Goal: Task Accomplishment & Management: Manage account settings

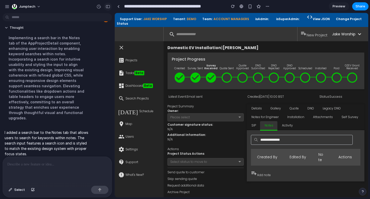
click at [109, 6] on div "button" at bounding box center [108, 7] width 5 height 4
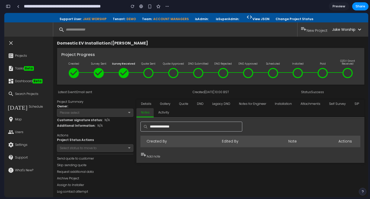
scroll to position [50, 0]
click at [183, 129] on input "text" at bounding box center [192, 127] width 102 height 10
click at [311, 135] on div "Created By Edited By Note Actions playlist_add Add note" at bounding box center [251, 141] width 220 height 38
click at [164, 112] on span "Activity" at bounding box center [163, 112] width 11 height 3
click at [162, 128] on input "text" at bounding box center [192, 127] width 102 height 10
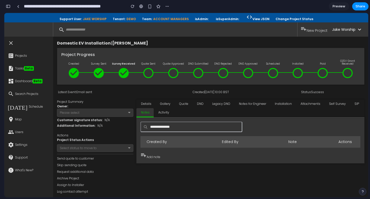
click at [7, 8] on button "button" at bounding box center [8, 6] width 8 height 8
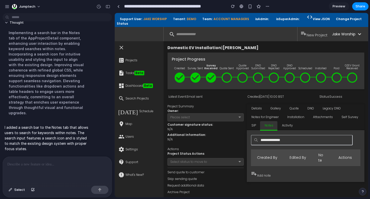
scroll to position [34, 0]
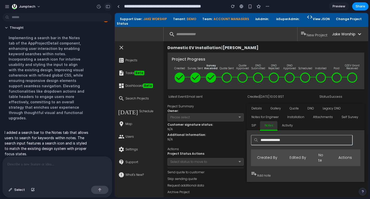
click at [108, 7] on div "button" at bounding box center [108, 7] width 5 height 4
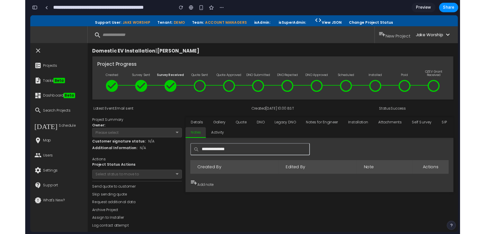
scroll to position [50, 0]
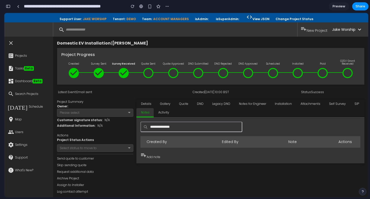
click at [173, 127] on input "text" at bounding box center [192, 127] width 102 height 10
click at [155, 159] on jui-button "playlist_add Add note" at bounding box center [151, 155] width 20 height 7
click at [167, 115] on div "Activity" at bounding box center [164, 112] width 20 height 9
click at [145, 115] on div "Notes" at bounding box center [144, 112] width 17 height 9
click at [167, 127] on input "text" at bounding box center [192, 127] width 102 height 10
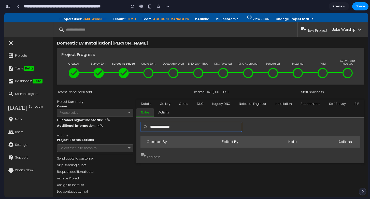
click at [272, 39] on div "search playlist_add New Project Jake Worship keyboard_arrow_down Change Passwor…" at bounding box center [186, 114] width 364 height 184
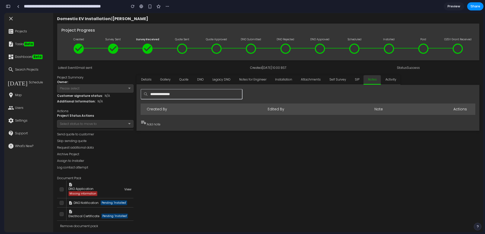
scroll to position [0, 0]
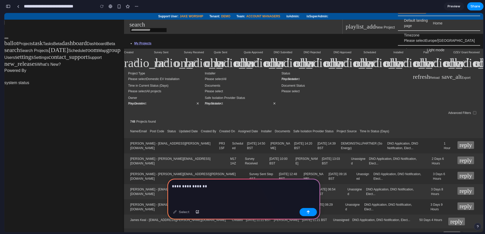
scroll to position [0, 5]
drag, startPoint x: 226, startPoint y: 201, endPoint x: 164, endPoint y: 186, distance: 63.5
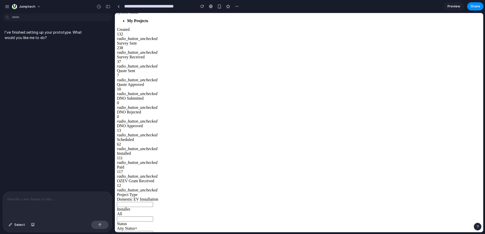
scroll to position [0, 0]
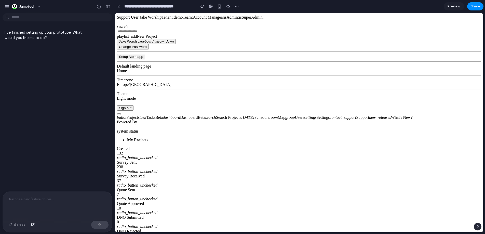
click at [40, 199] on div at bounding box center [57, 205] width 109 height 27
click at [146, 115] on span "Tasks Beta" at bounding box center [154, 117] width 17 height 4
click at [133, 115] on link "ballot Projects" at bounding box center [128, 117] width 23 height 4
click at [31, 198] on p at bounding box center [57, 199] width 100 height 6
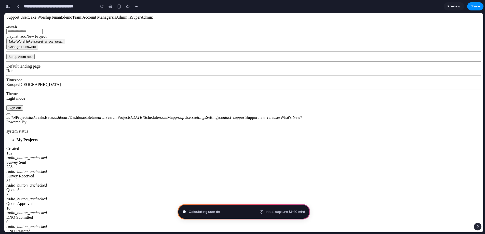
type input "**********"
click at [25, 133] on nav "ballot Projects task Tasks Beta dashboard Dashboard Beta search Search Projects…" at bounding box center [243, 122] width 475 height 23
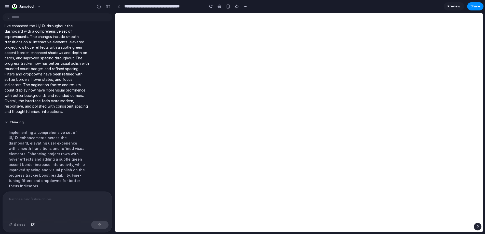
scroll to position [0, 0]
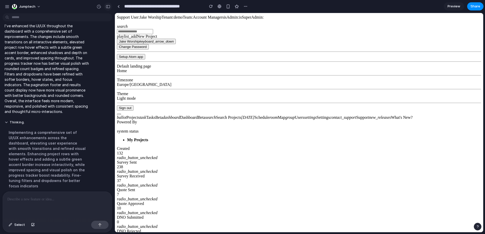
click at [106, 7] on div "button" at bounding box center [108, 7] width 5 height 4
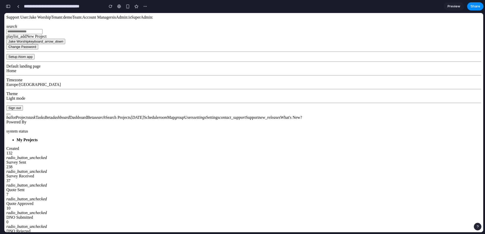
drag, startPoint x: 383, startPoint y: 67, endPoint x: 383, endPoint y: 73, distance: 5.6
click at [370, 146] on div "Created 132 radio_button_unchecked Survey Sent 238 radio_button_unchecked Surve…" at bounding box center [243, 228] width 475 height 165
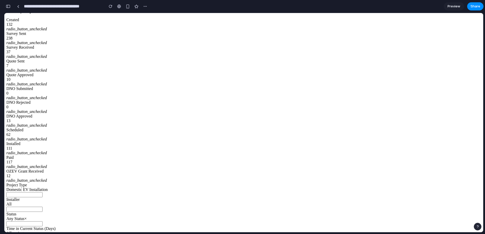
scroll to position [0, 0]
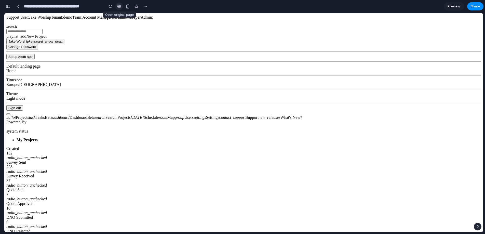
click at [120, 7] on div at bounding box center [119, 6] width 4 height 4
click at [8, 7] on div "button" at bounding box center [8, 7] width 5 height 4
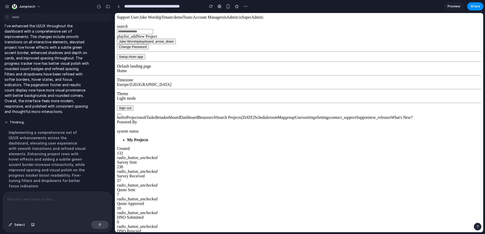
click at [61, 199] on p at bounding box center [57, 199] width 100 height 6
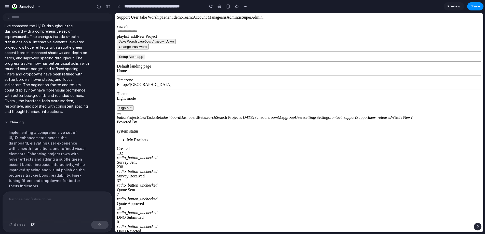
click at [157, 183] on icon "radio_button_unchecked" at bounding box center [137, 185] width 40 height 4
click at [157, 169] on icon "radio_button_unchecked" at bounding box center [137, 171] width 40 height 4
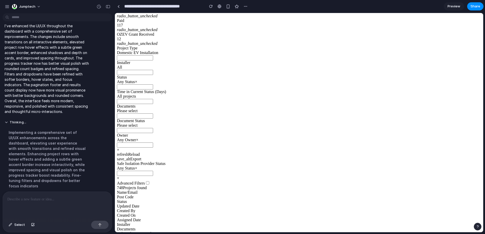
scroll to position [60, 0]
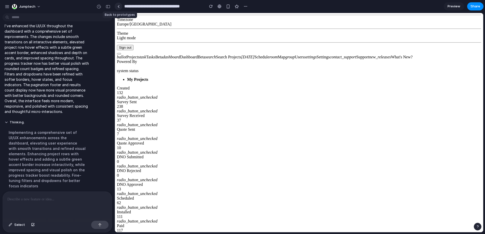
click at [118, 7] on div at bounding box center [118, 6] width 2 height 3
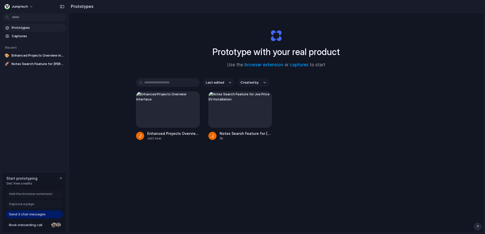
click at [258, 44] on div "Prototype with your real product Use the browser extension or captures to start" at bounding box center [276, 46] width 204 height 55
click at [160, 31] on div "Prototype with your real product Use the browser extension or captures to start…" at bounding box center [276, 136] width 414 height 246
click at [320, 165] on div "Last edited Created by Enhanced Projects Overview Interface Just now Notes Sear…" at bounding box center [276, 125] width 280 height 94
click at [24, 199] on span "Book onboarding call" at bounding box center [29, 224] width 40 height 5
click at [192, 99] on div "button" at bounding box center [192, 99] width 4 height 4
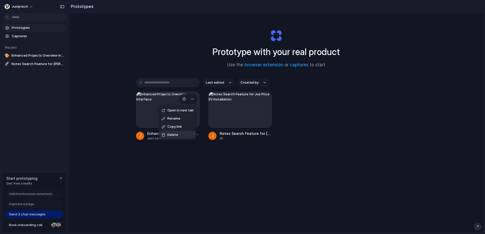
click at [178, 137] on li "Delete" at bounding box center [177, 135] width 36 height 8
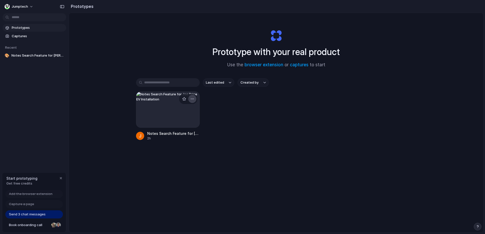
click at [192, 99] on div "button" at bounding box center [192, 99] width 4 height 4
click at [180, 134] on li "Delete" at bounding box center [178, 135] width 36 height 8
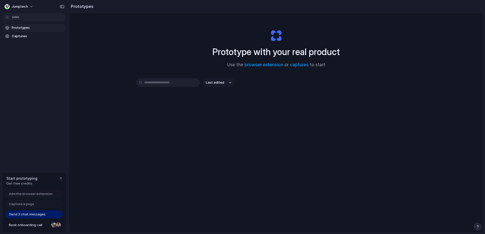
drag, startPoint x: 365, startPoint y: 47, endPoint x: 454, endPoint y: -22, distance: 112.7
click at [370, 0] on html "Jumptech Prototypes Captures Start prototyping Get free credits Add the browser…" at bounding box center [242, 117] width 485 height 234
